Goal: Book appointment/travel/reservation

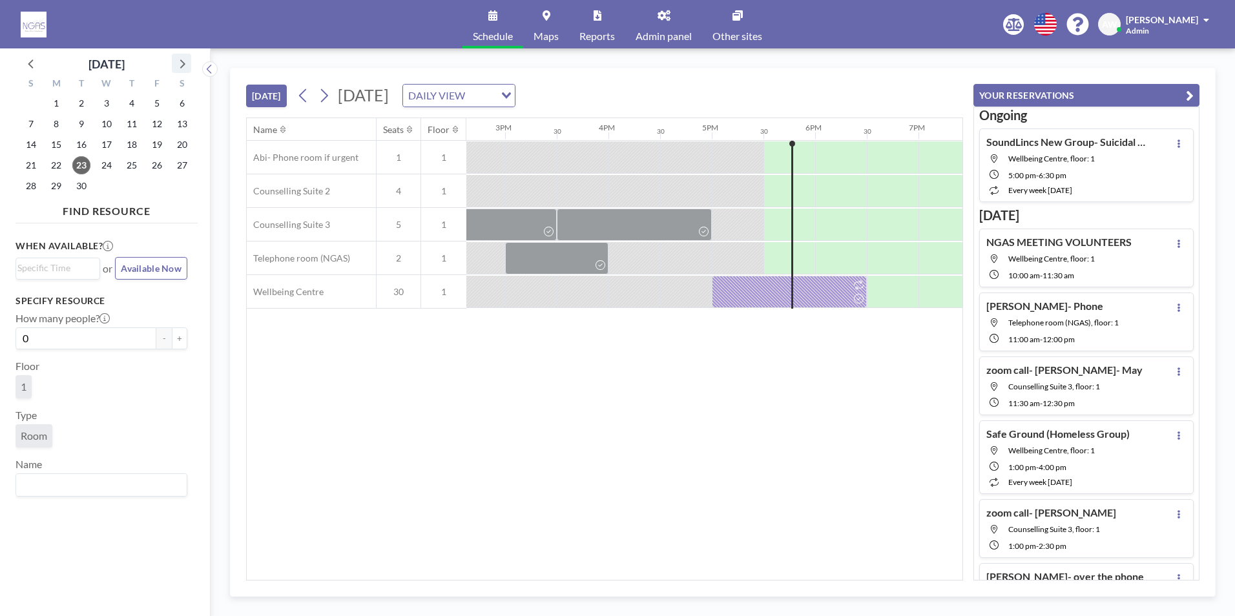
click at [181, 61] on icon at bounding box center [181, 63] width 17 height 17
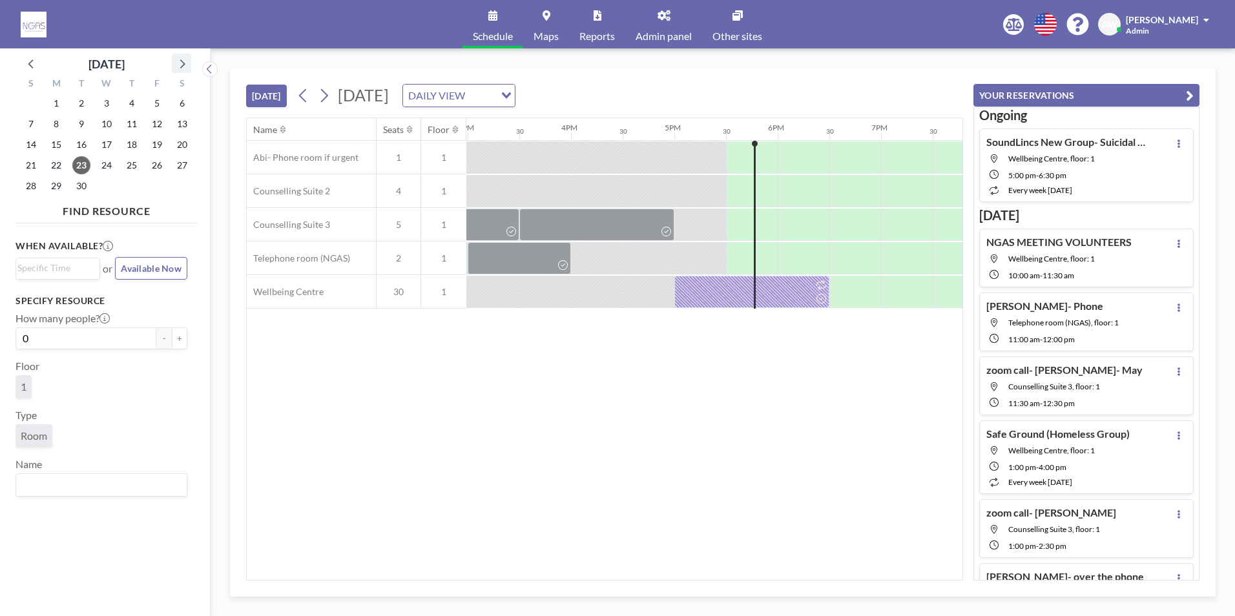
scroll to position [0, 1551]
click at [83, 165] on span "21" at bounding box center [81, 165] width 18 height 18
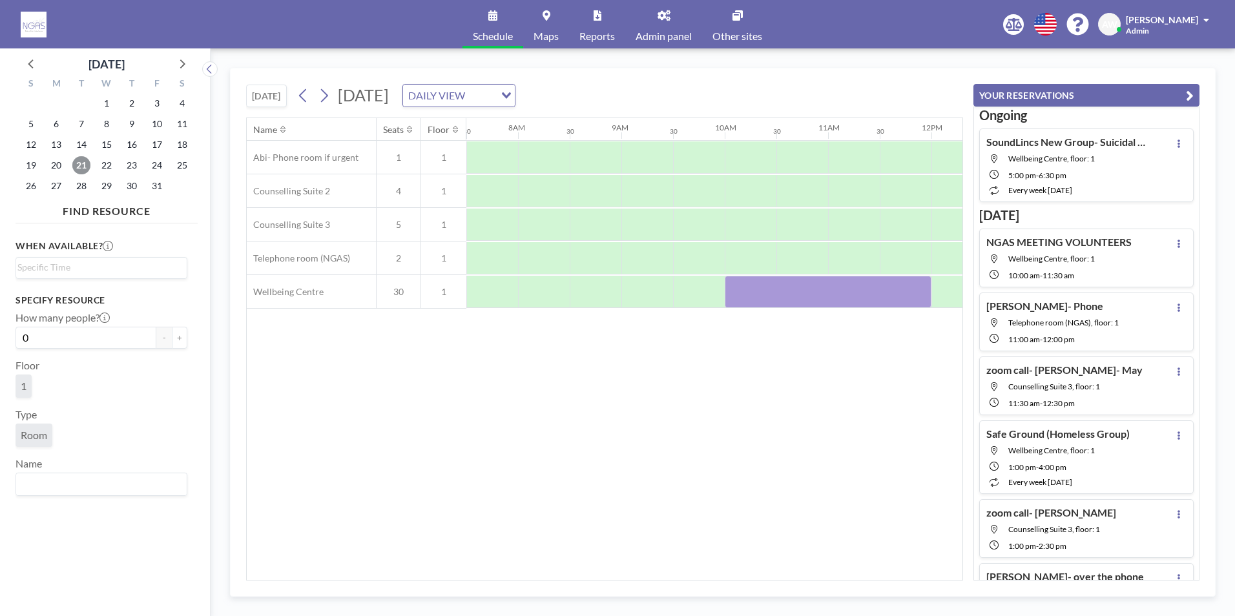
scroll to position [0, 783]
click at [906, 227] on div at bounding box center [898, 225] width 52 height 32
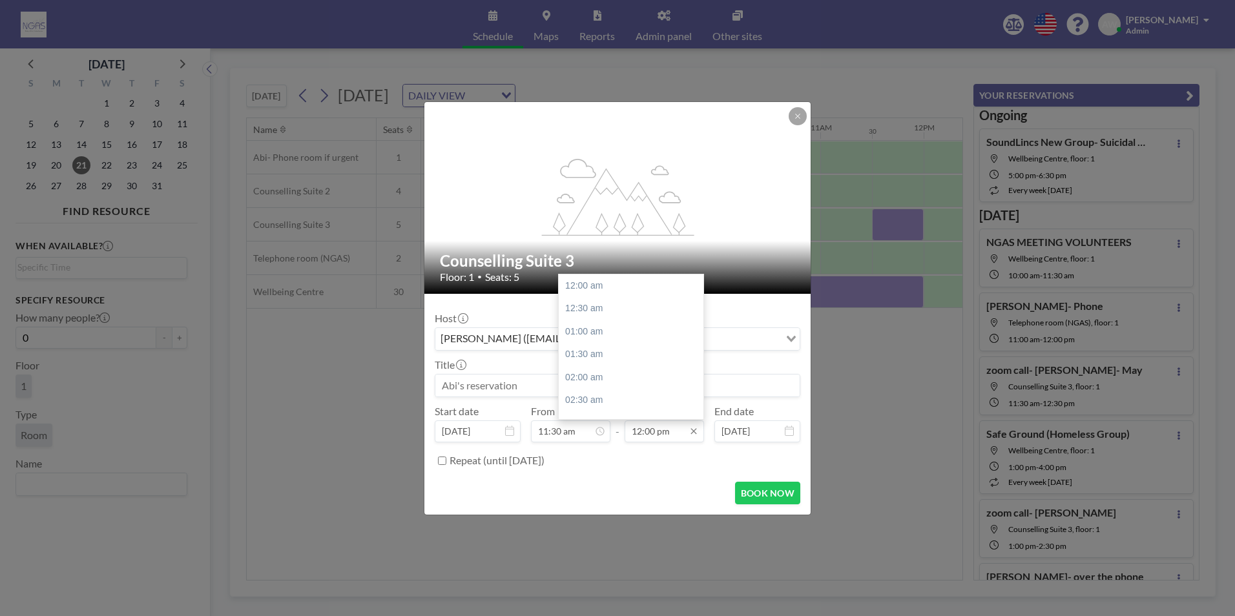
scroll to position [552, 0]
click at [609, 305] on div "12:30 pm" at bounding box center [634, 308] width 151 height 23
type input "12:30 pm"
click at [494, 390] on input at bounding box center [618, 386] width 364 height 22
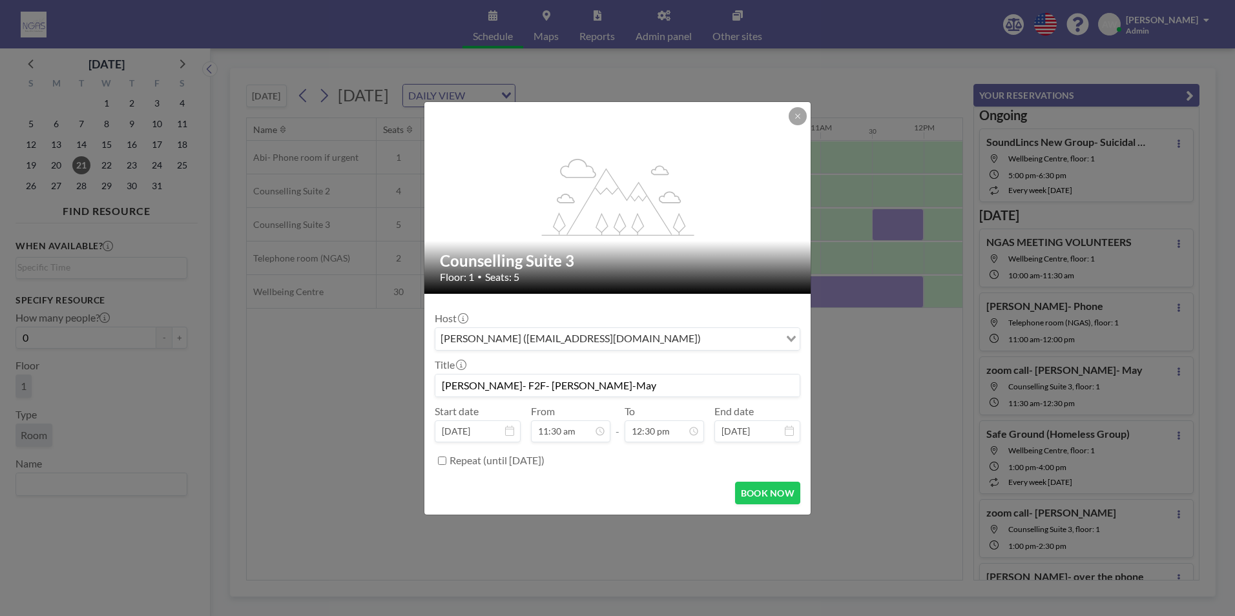
scroll to position [575, 0]
type input "[PERSON_NAME]- F2F- [PERSON_NAME]-May"
click at [790, 500] on button "BOOK NOW" at bounding box center [767, 493] width 65 height 23
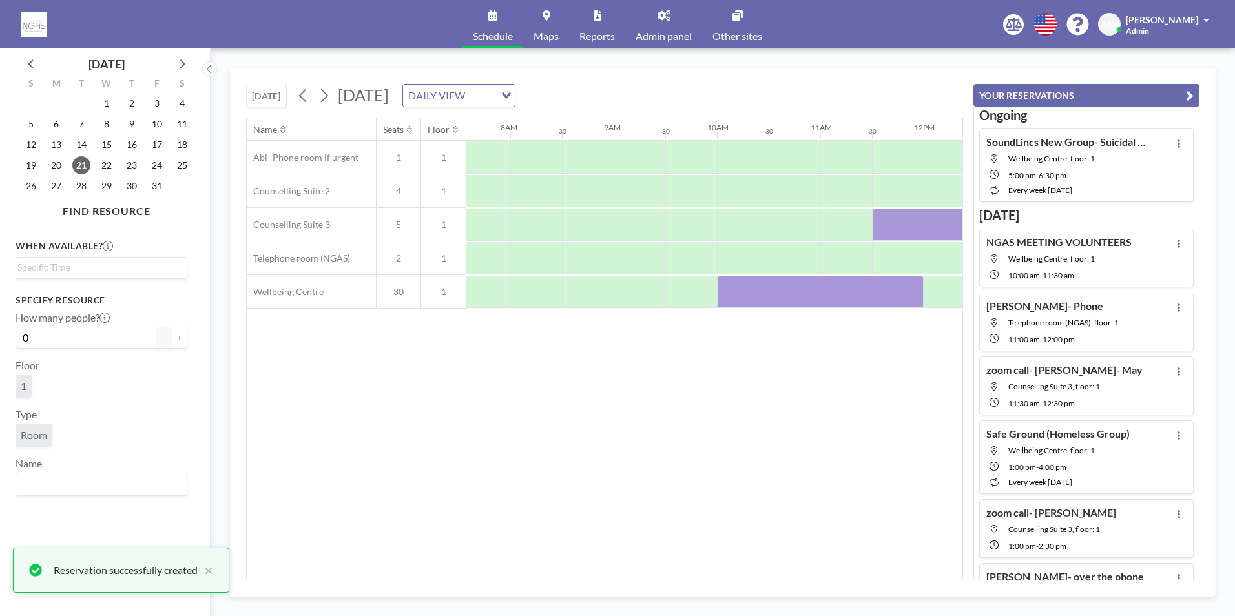
click at [626, 582] on div "[DATE] [DATE] DAILY VIEW Loading... Name Seats Floor 12AM 30 1AM 30 2AM 30 3AM …" at bounding box center [723, 332] width 986 height 529
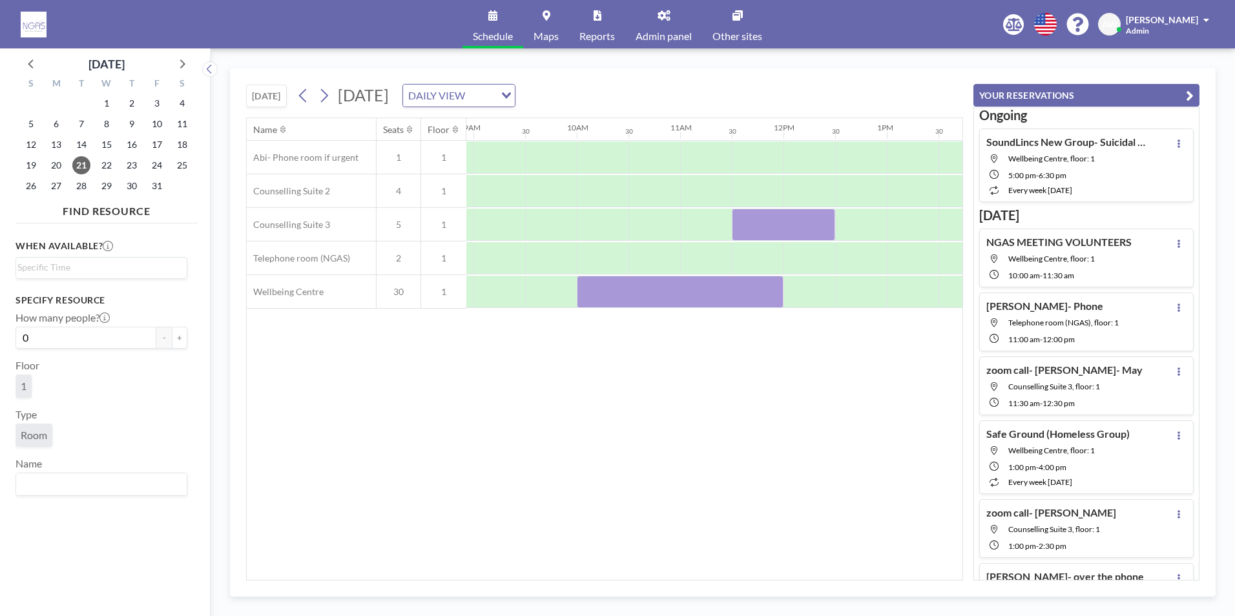
scroll to position [0, 926]
click at [791, 224] on div at bounding box center [781, 225] width 103 height 32
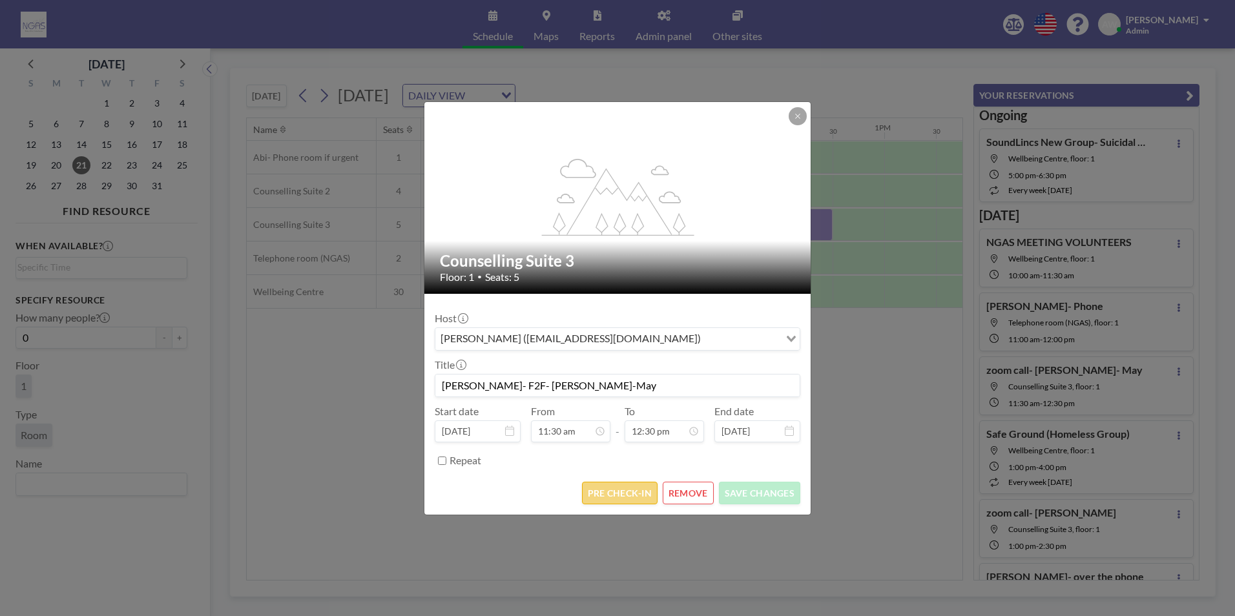
click at [655, 503] on button "PRE CHECK-IN" at bounding box center [620, 493] width 76 height 23
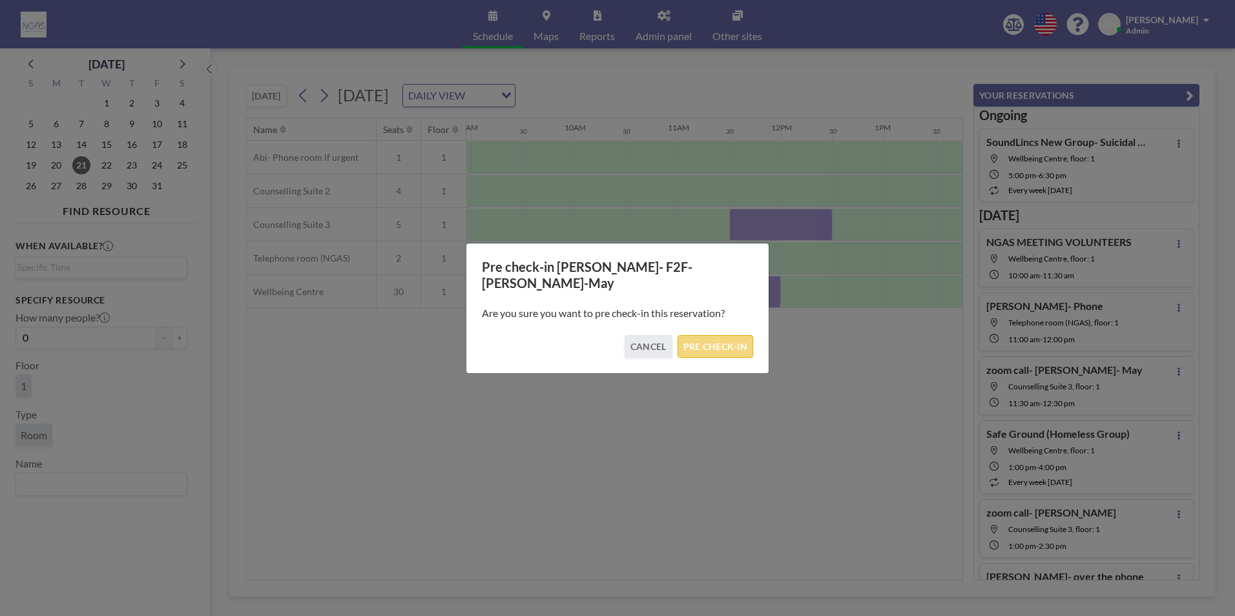
click at [750, 342] on button "PRE CHECK-IN" at bounding box center [716, 346] width 76 height 23
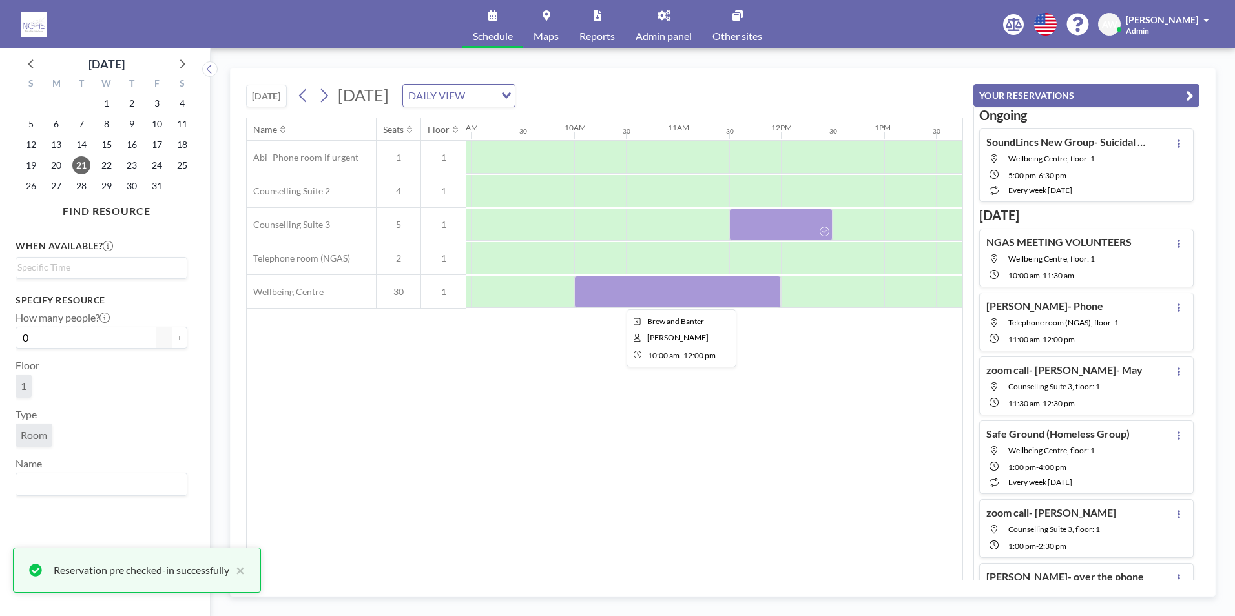
click at [739, 296] on div at bounding box center [677, 292] width 207 height 32
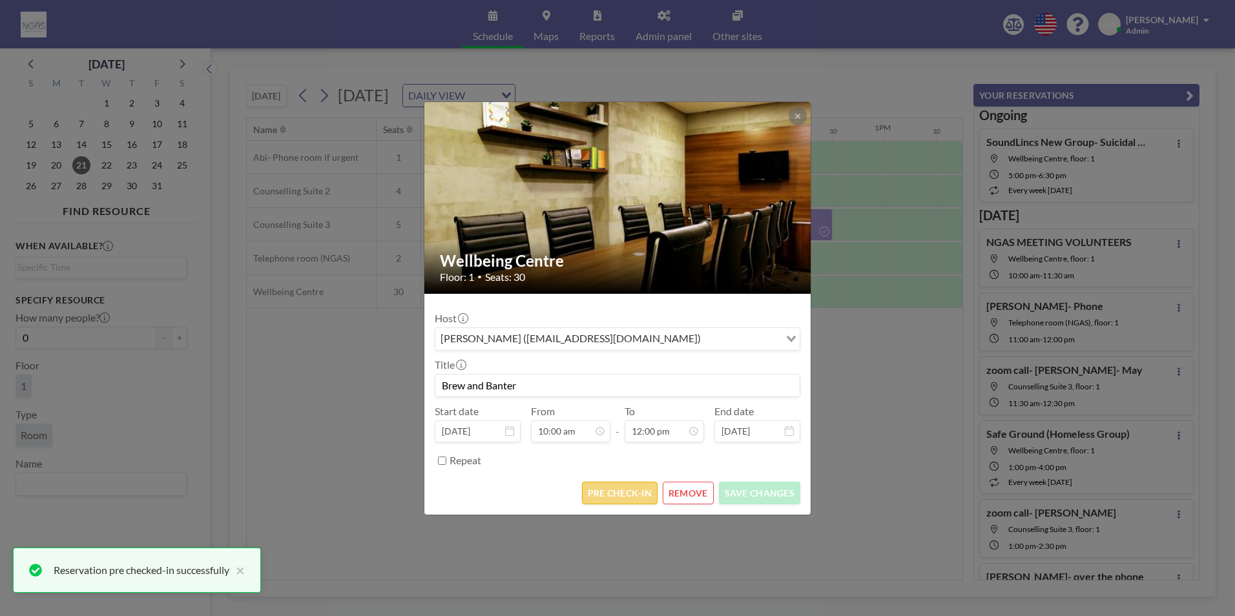
click at [622, 493] on button "PRE CHECK-IN" at bounding box center [620, 493] width 76 height 23
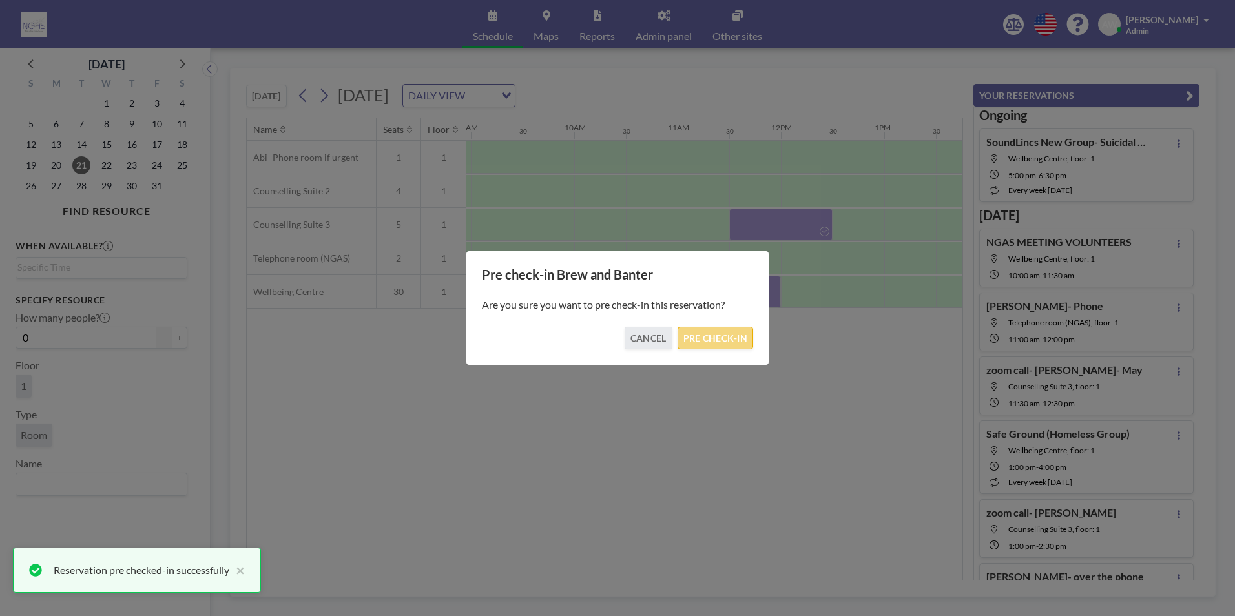
click at [728, 327] on button "PRE CHECK-IN" at bounding box center [716, 338] width 76 height 23
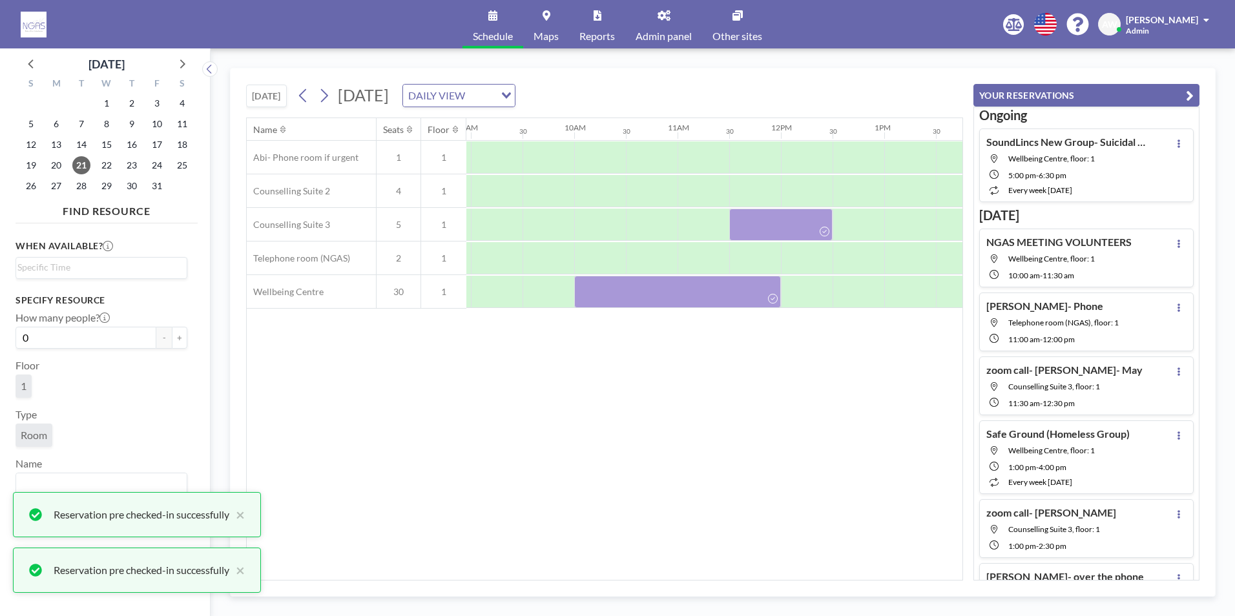
click at [677, 395] on div "Name Seats Floor 12AM 30 1AM 30 2AM 30 3AM 30 4AM 30 5AM 30 6AM 30 7AM 30 8AM 3…" at bounding box center [605, 349] width 716 height 462
click at [37, 165] on span "19" at bounding box center [31, 165] width 18 height 18
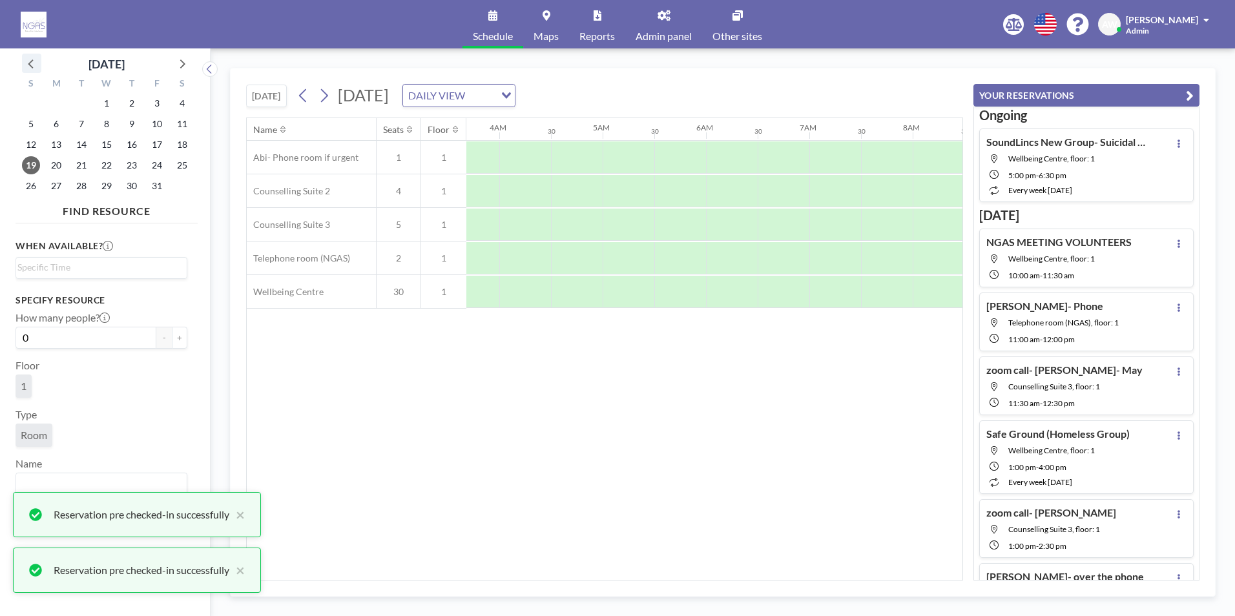
click at [32, 62] on icon at bounding box center [31, 63] width 17 height 17
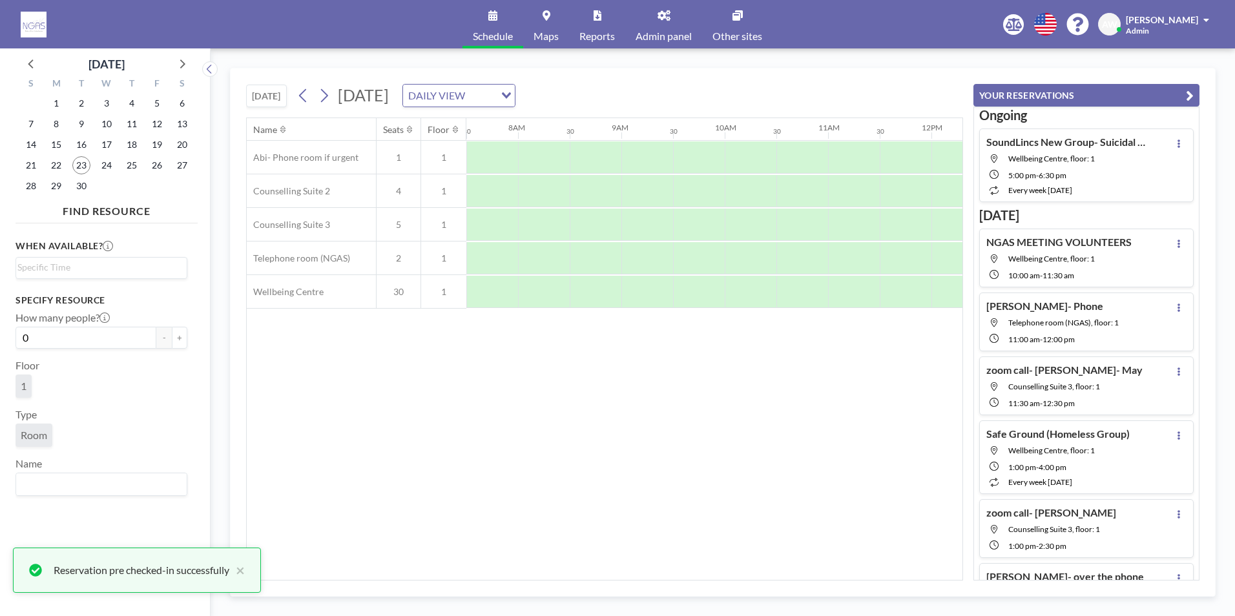
click at [79, 175] on div "23" at bounding box center [81, 165] width 25 height 21
click at [79, 167] on span "23" at bounding box center [81, 165] width 18 height 18
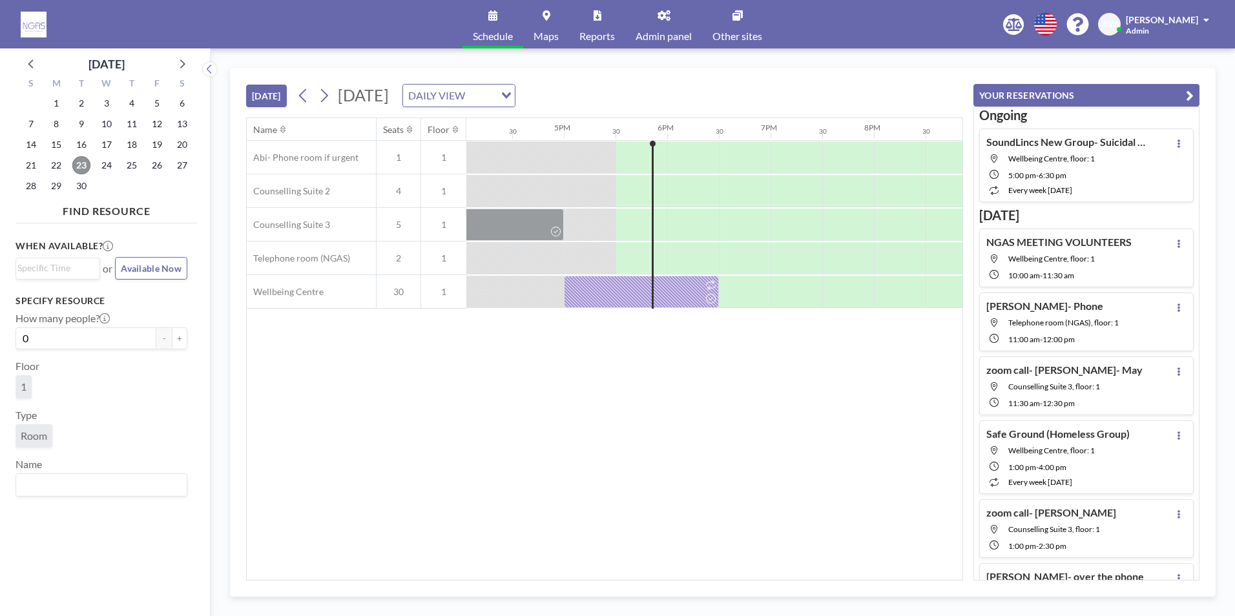
scroll to position [0, 1758]
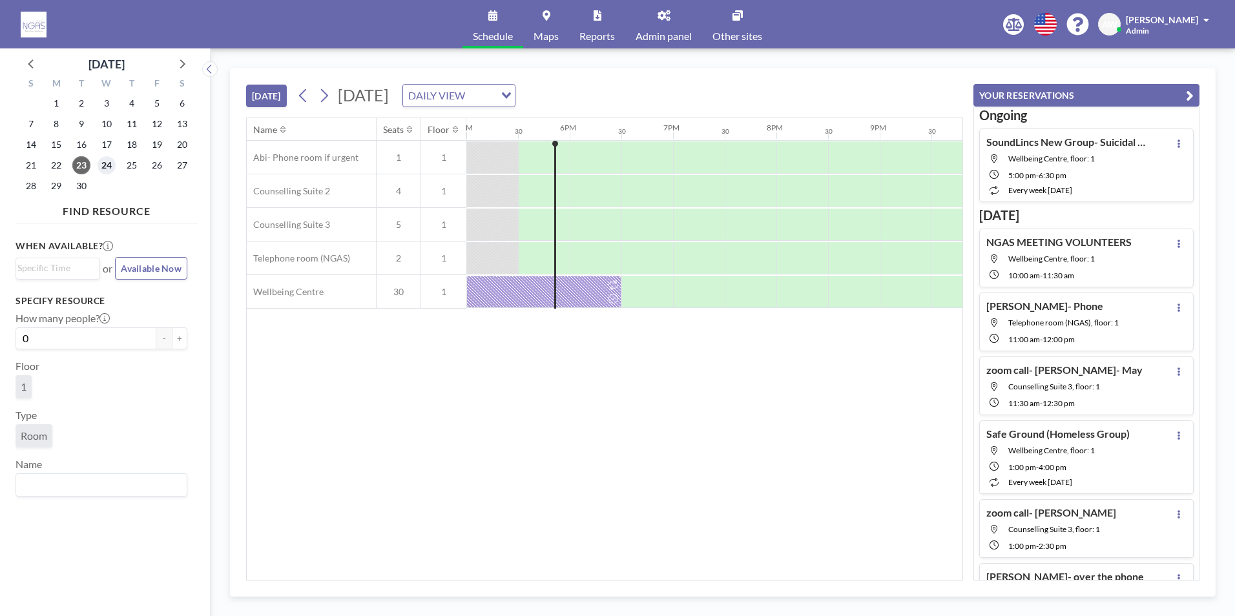
click at [103, 167] on span "24" at bounding box center [107, 165] width 18 height 18
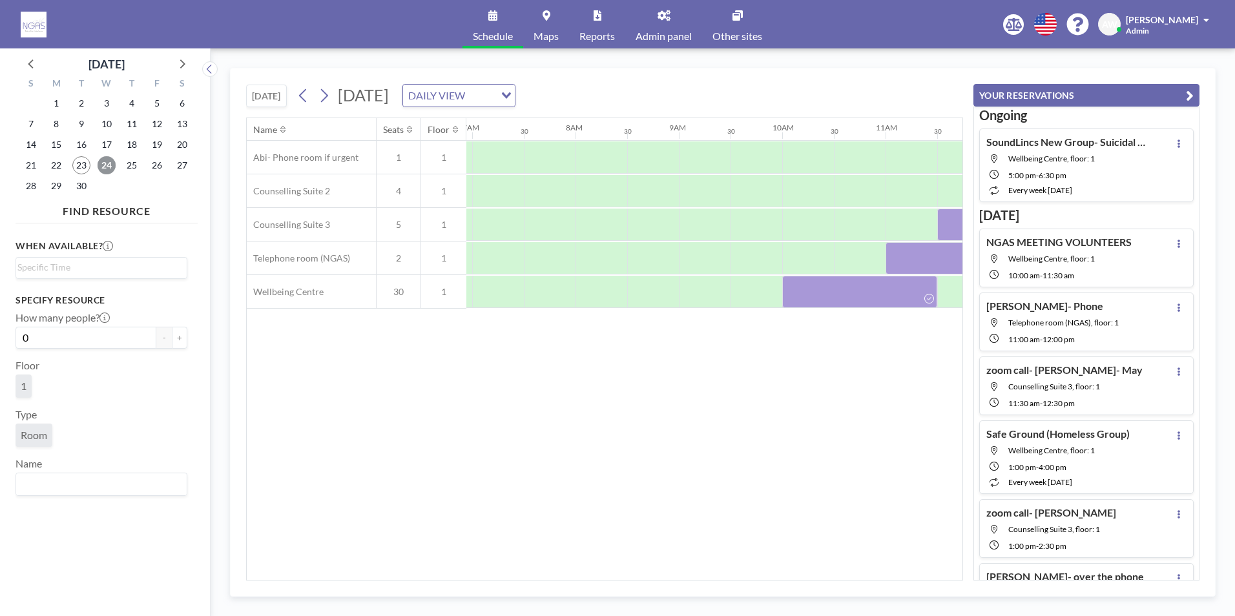
scroll to position [0, 775]
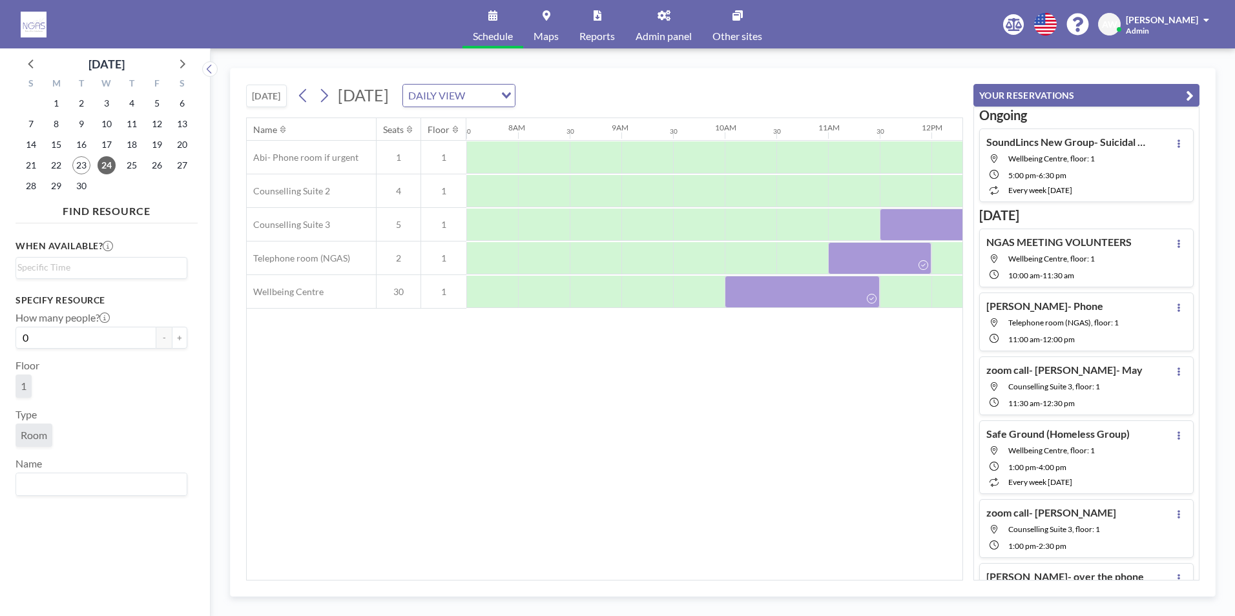
click at [551, 428] on div "Name Seats Floor 12AM 30 1AM 30 2AM 30 3AM 30 4AM 30 5AM 30 6AM 30 7AM 30 8AM 3…" at bounding box center [605, 349] width 716 height 462
